Goal: Contribute content: Add original content to the website for others to see

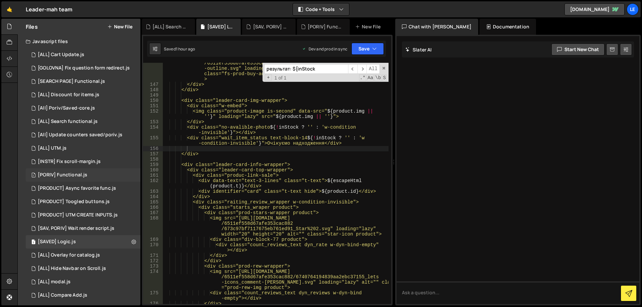
click at [90, 176] on div "1 [PORIV] Functional.js 0" at bounding box center [83, 174] width 115 height 13
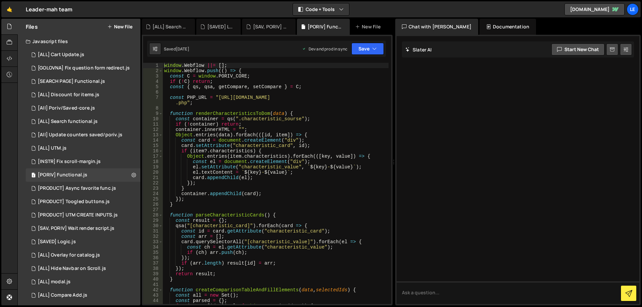
click at [310, 180] on div "window . Webflow ||= [ ] ; window . Webflow . push (( ) => { const C = window .…" at bounding box center [276, 189] width 226 height 252
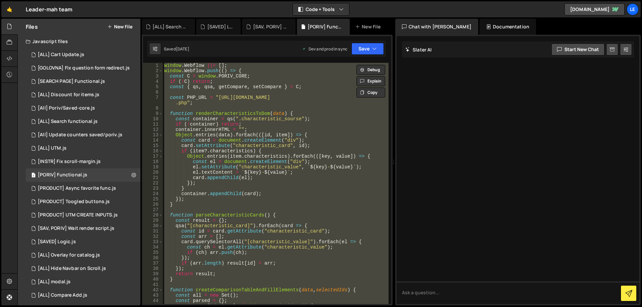
click at [266, 171] on div "window . Webflow ||= [ ] ; window . Webflow . push (( ) => { const C = window .…" at bounding box center [276, 183] width 226 height 241
click at [281, 159] on div "window . Webflow ||= [ ] ; window . Webflow . push (( ) => { const C = window .…" at bounding box center [276, 183] width 226 height 241
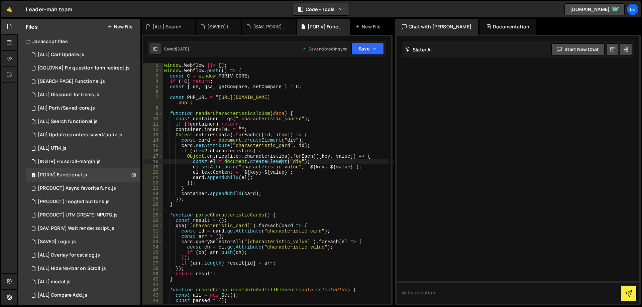
type textarea "});"
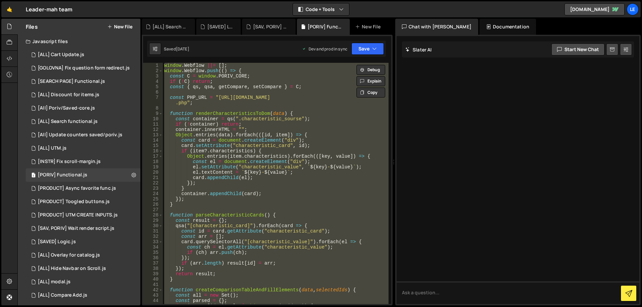
paste textarea
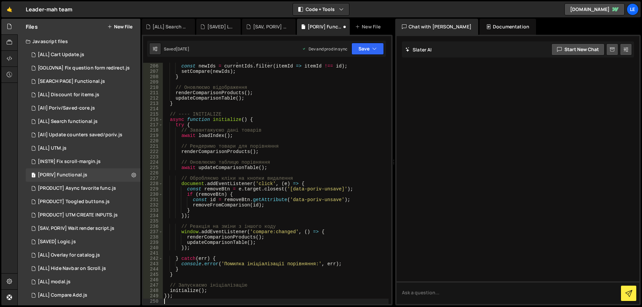
scroll to position [1218, 0]
type textarea "// Запускаємо ініціалізацію"
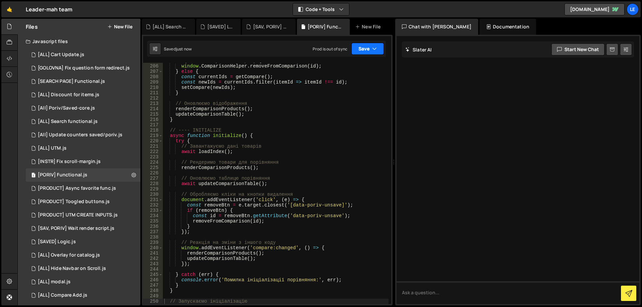
click at [362, 50] on button "Save" at bounding box center [367, 49] width 32 height 12
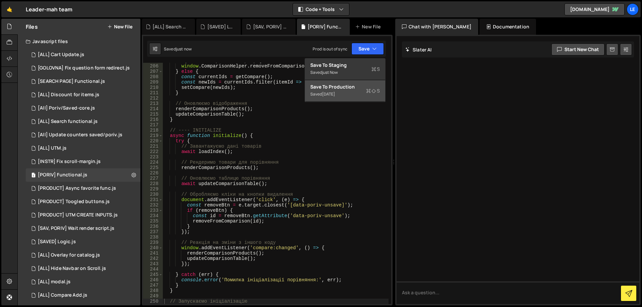
click at [351, 89] on div "Save to Production S" at bounding box center [345, 87] width 70 height 7
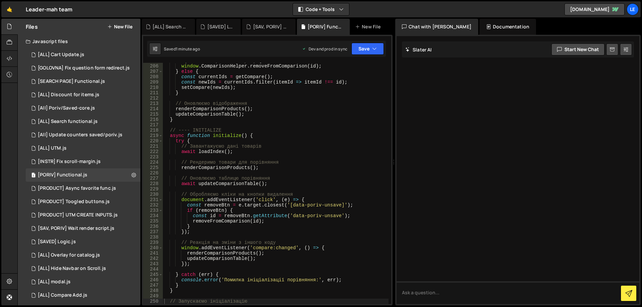
click at [292, 155] on div "if ( window . ComparisonHelper ) { window . ComparisonHelper . removeFromCompar…" at bounding box center [276, 184] width 226 height 252
type textarea "});"
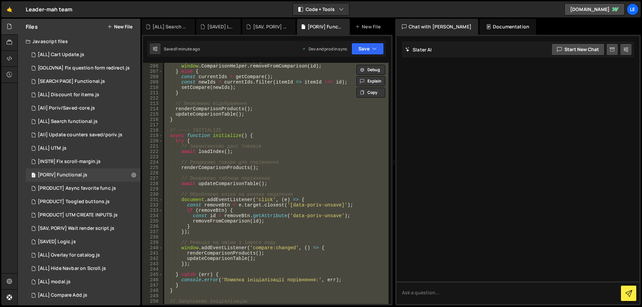
paste textarea
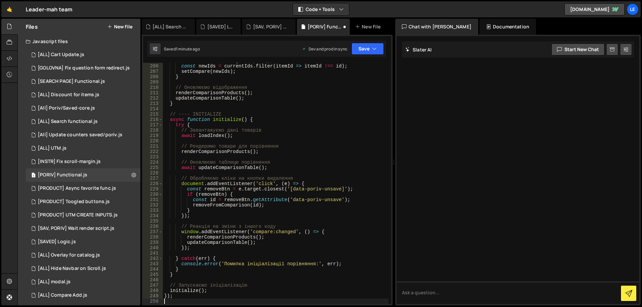
type textarea "// Запускаємо ініціалізацію"
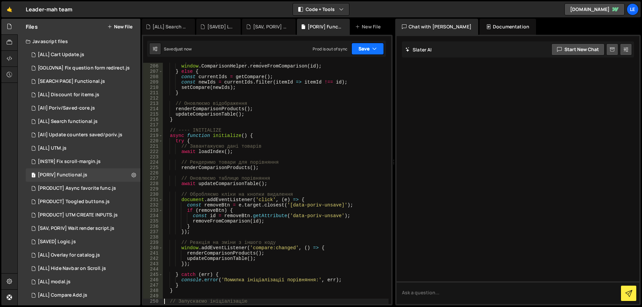
click at [372, 48] on icon "button" at bounding box center [374, 48] width 5 height 7
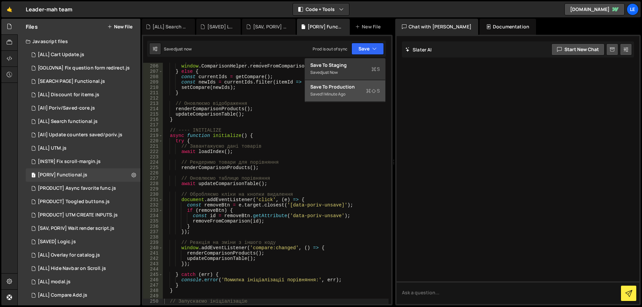
click at [354, 91] on div "Saved 1 minute ago" at bounding box center [345, 94] width 70 height 8
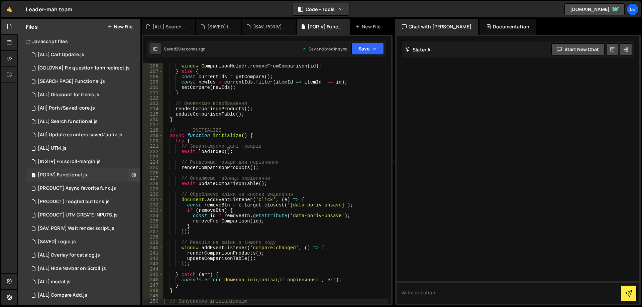
click at [91, 176] on div "1 [PORIV] Functional.js 0" at bounding box center [83, 174] width 115 height 13
click at [244, 155] on div "if ( window . ComparisonHelper ) { window . ComparisonHelper . removeFromCompar…" at bounding box center [276, 184] width 226 height 252
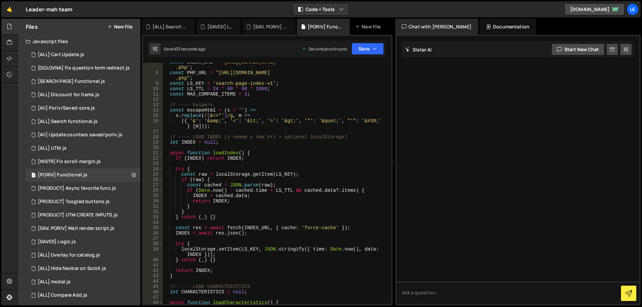
scroll to position [0, 0]
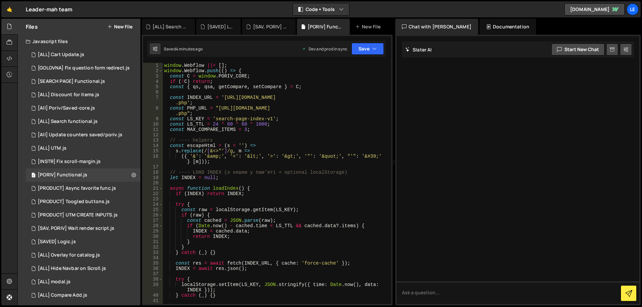
click at [248, 201] on div "window . Webflow ||= [ ] ; window . Webflow . push (( ) => { const C = window .…" at bounding box center [276, 189] width 226 height 252
type textarea "});"
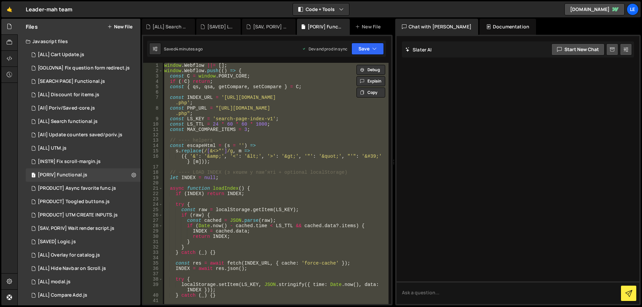
paste textarea
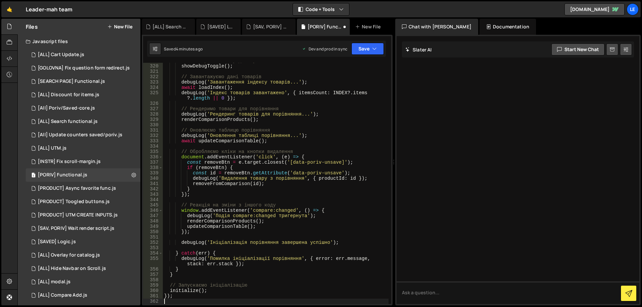
scroll to position [1844, 0]
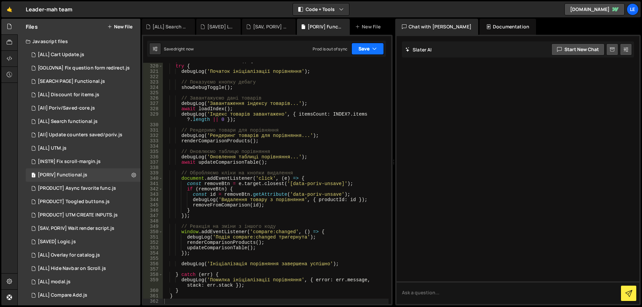
click at [365, 48] on button "Save" at bounding box center [367, 49] width 32 height 12
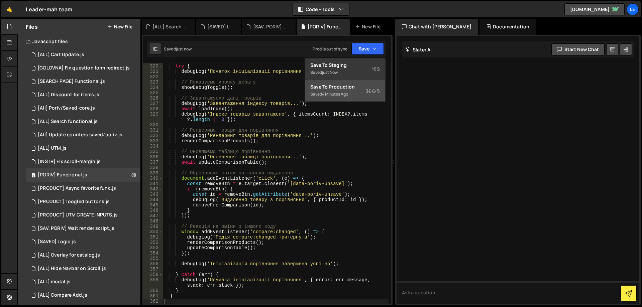
click at [347, 94] on div "4 minutes ago" at bounding box center [335, 94] width 26 height 6
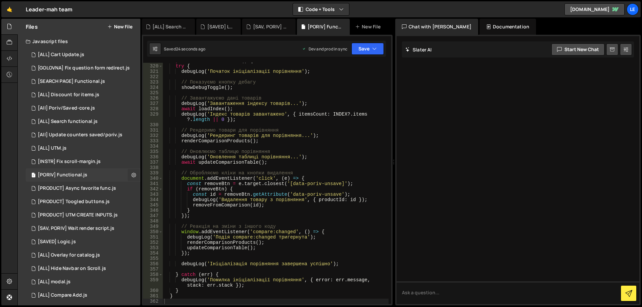
click at [131, 173] on icon at bounding box center [133, 175] width 5 height 6
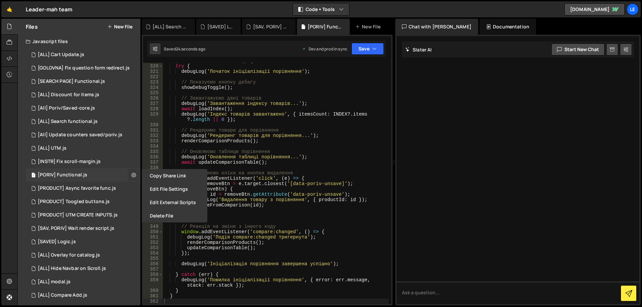
click at [131, 173] on icon at bounding box center [133, 175] width 5 height 6
type textarea "removeFromComparison(id);"
click at [257, 205] on div "async function initialize ( ) { try { debugLog ( 'Початок ініціалізації порівня…" at bounding box center [276, 184] width 226 height 252
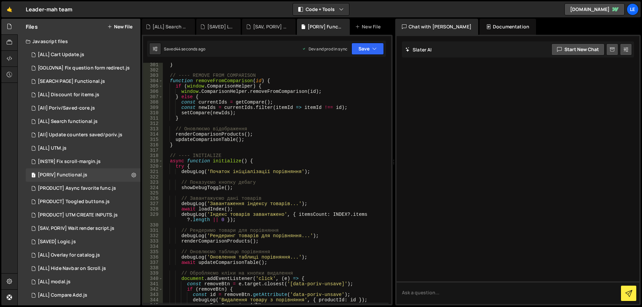
scroll to position [1644, 0]
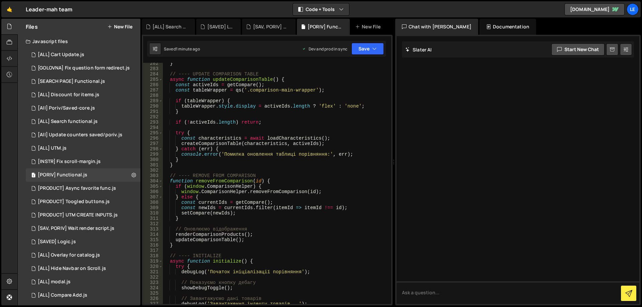
click at [117, 28] on button "New File" at bounding box center [119, 26] width 25 height 5
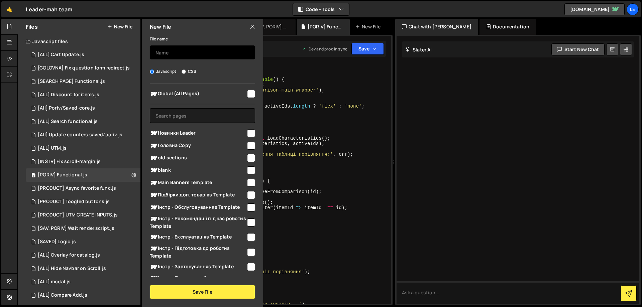
click at [166, 49] on input "text" at bounding box center [202, 52] width 105 height 15
type input "debug-methods.js"
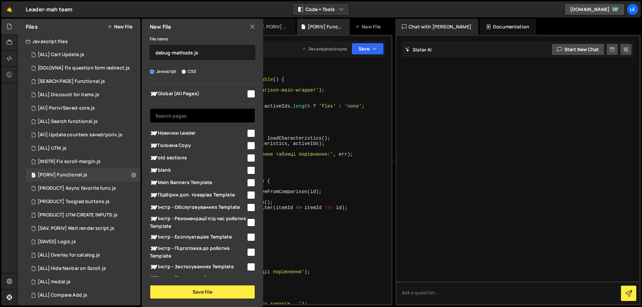
click at [208, 114] on input "text" at bounding box center [202, 115] width 105 height 15
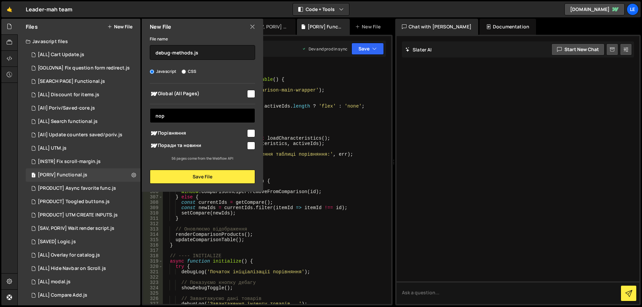
type input "пор"
click at [195, 131] on span "Порівняння" at bounding box center [198, 133] width 96 height 8
checkbox input "true"
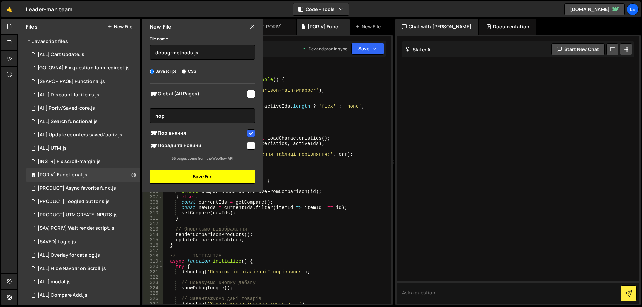
click at [205, 170] on button "Save File" at bounding box center [202, 177] width 105 height 14
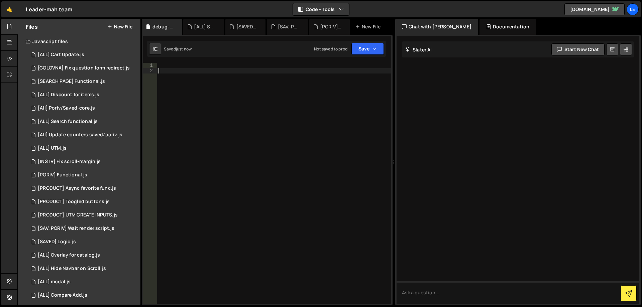
click at [239, 137] on div at bounding box center [274, 189] width 234 height 252
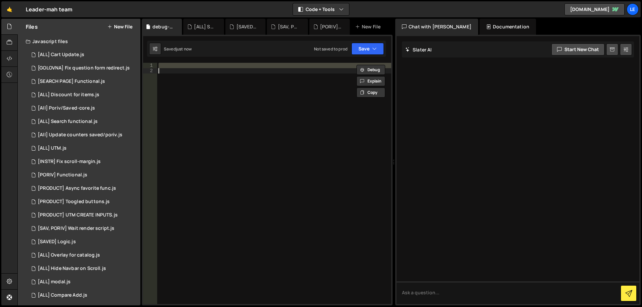
paste textarea
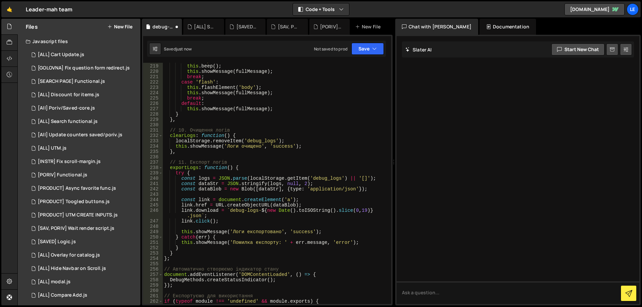
type textarea "module.exports = window.DebugMethods;"
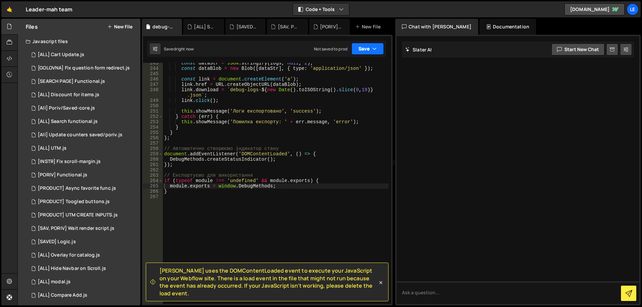
click at [372, 44] on button "Save" at bounding box center [367, 49] width 32 height 12
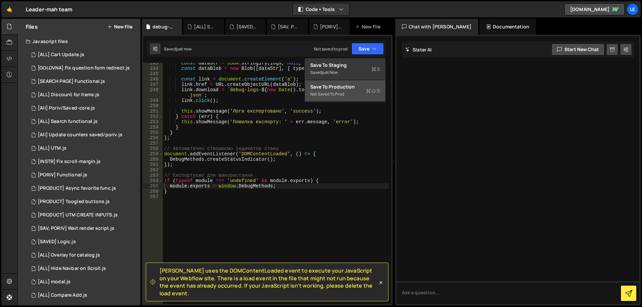
click at [216, 198] on div "const dataStr = JSON . stringify ( logs , null , 2 ) ; const dataBlob = new Blo…" at bounding box center [276, 186] width 226 height 252
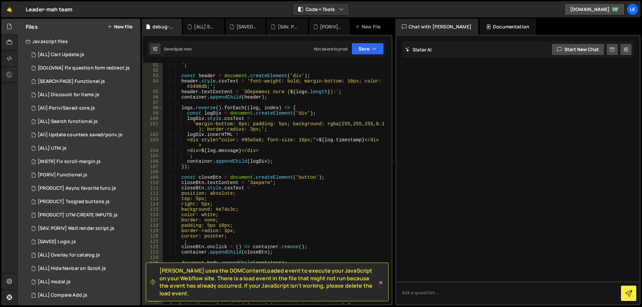
scroll to position [0, 0]
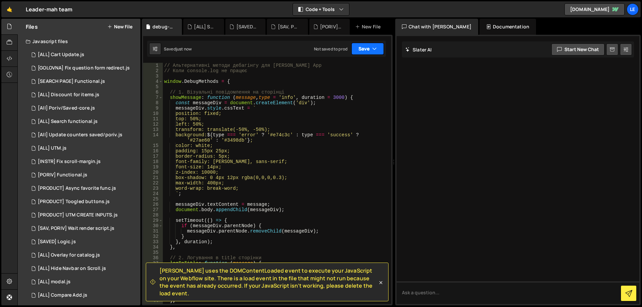
click at [367, 51] on button "Save" at bounding box center [367, 49] width 32 height 12
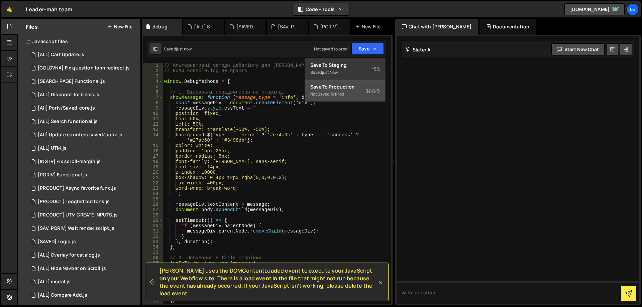
click at [357, 84] on div "Save to Production S" at bounding box center [345, 87] width 70 height 7
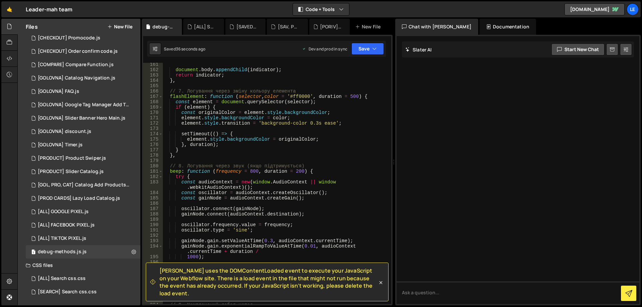
scroll to position [808, 0]
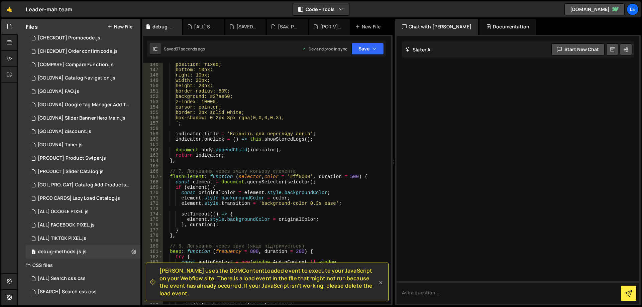
click at [381, 286] on icon at bounding box center [380, 282] width 7 height 7
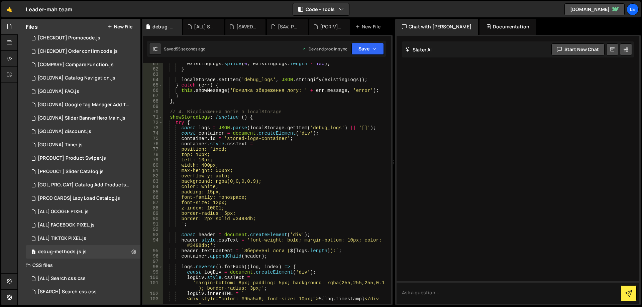
scroll to position [335, 0]
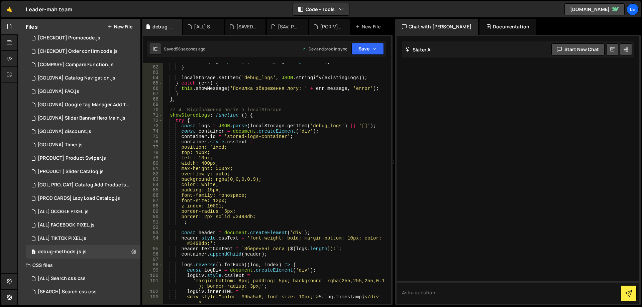
click at [236, 137] on div "existingLogs . splice ( 0 , existingLogs . length - 100 ) ; } localStorage . se…" at bounding box center [276, 185] width 226 height 252
drag, startPoint x: 236, startPoint y: 137, endPoint x: 273, endPoint y: 138, distance: 37.1
click at [273, 138] on div "existingLogs . splice ( 0 , existingLogs . length - 100 ) ; } localStorage . se…" at bounding box center [276, 185] width 226 height 252
click at [282, 216] on div "existingLogs . splice ( 0 , existingLogs . length - 100 ) ; } localStorage . se…" at bounding box center [276, 185] width 226 height 252
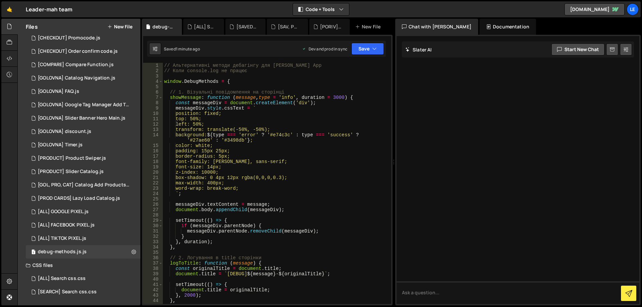
scroll to position [0, 0]
click at [315, 194] on div "// Альтернативні методи дебагінгу для [PERSON_NAME] App // Коли console.log не …" at bounding box center [276, 189] width 226 height 252
click at [293, 172] on div "// Альтернативні методи дебагінгу для [PERSON_NAME] App // Коли console.log не …" at bounding box center [276, 189] width 226 height 252
type textarea "}"
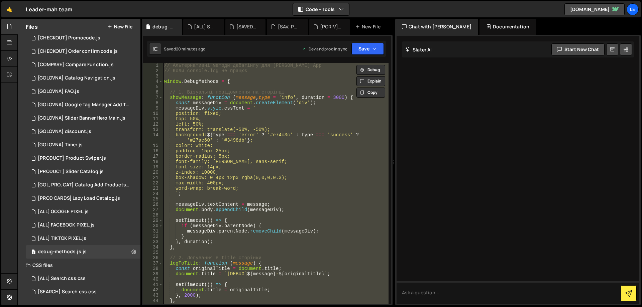
paste textarea
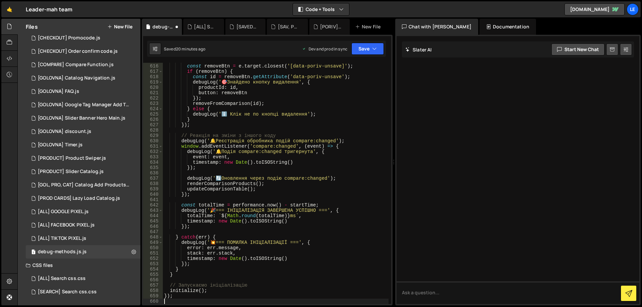
scroll to position [1350, 0]
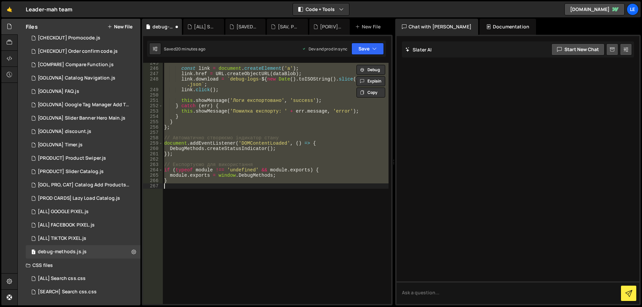
click at [316, 119] on div "const link = document . createElement ( 'a' ) ; link . href = URL . createObjec…" at bounding box center [276, 183] width 226 height 241
type textarea "}"
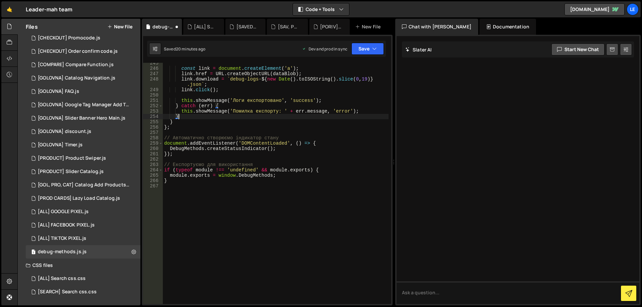
click at [296, 93] on div "const link = document . createElement ( 'a' ) ; link . href = URL . createObjec…" at bounding box center [276, 186] width 226 height 252
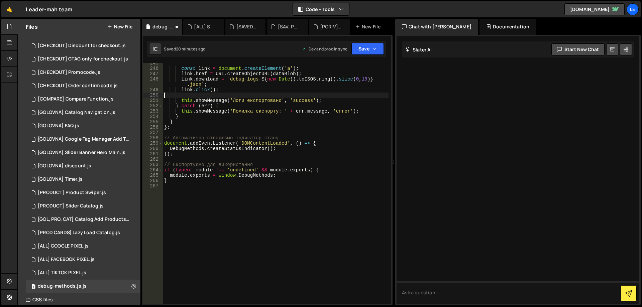
scroll to position [0, 0]
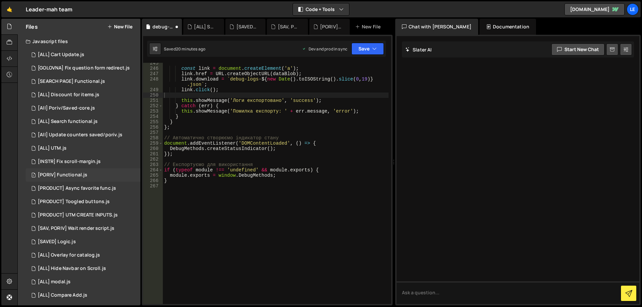
click at [81, 173] on div "[PORIV] Functional.js" at bounding box center [62, 175] width 49 height 6
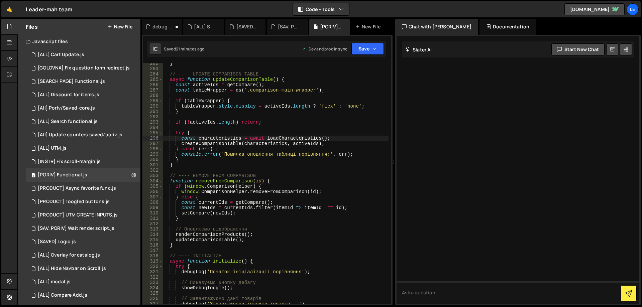
click at [301, 138] on div "} // ---- UPDATE COMPARISON TABLE async function updateComparisonTable ( ) { co…" at bounding box center [276, 187] width 226 height 252
type textarea "});"
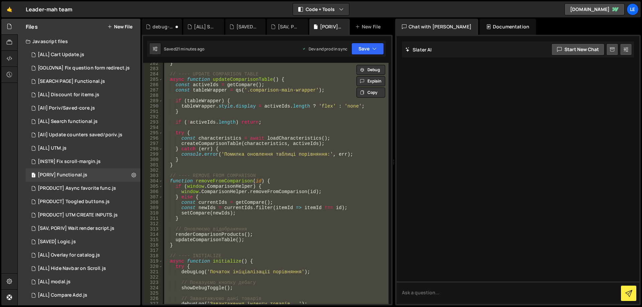
paste textarea
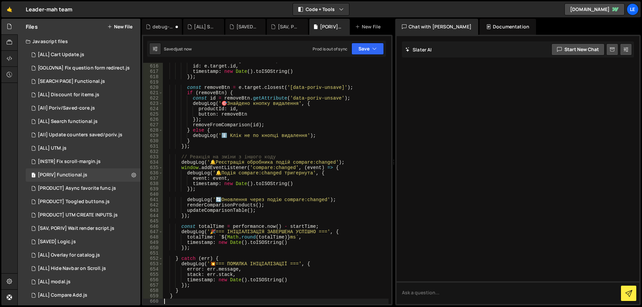
click at [351, 53] on div "Prod is out of sync Upgrade to Edit Save Save to Staging S Saved just now Save …" at bounding box center [347, 49] width 71 height 12
click at [363, 49] on button "Save" at bounding box center [367, 49] width 32 height 12
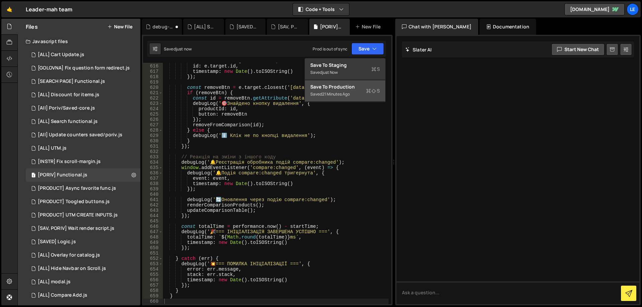
click at [341, 85] on div "Save to Production S" at bounding box center [345, 87] width 70 height 7
